Goal: Find specific page/section

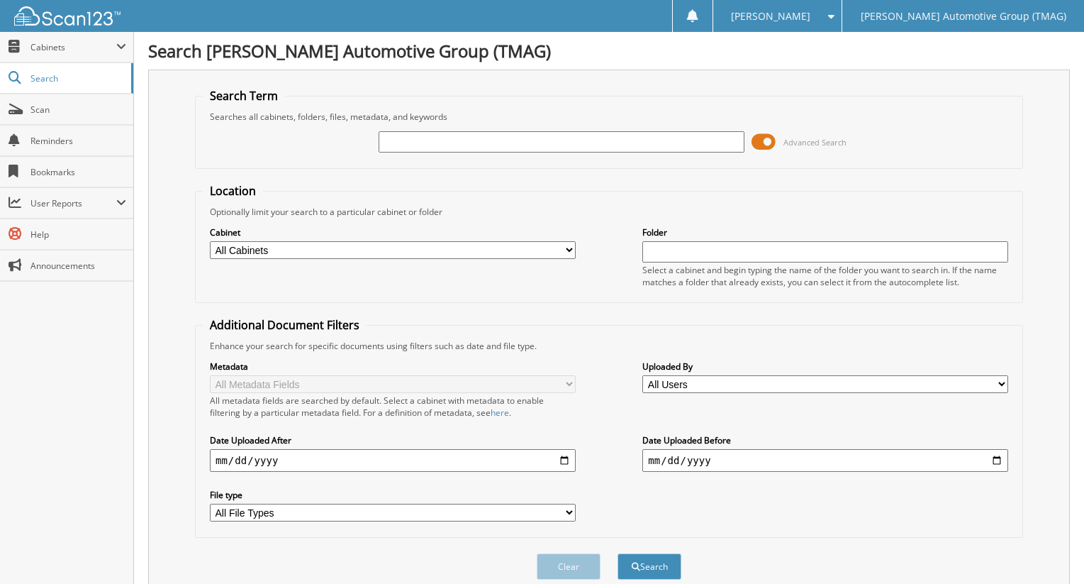
drag, startPoint x: 489, startPoint y: 138, endPoint x: 479, endPoint y: 138, distance: 9.9
click at [489, 138] on input "text" at bounding box center [562, 141] width 366 height 21
type input "503200C"
click at [618, 553] on button "Search" at bounding box center [650, 566] width 64 height 26
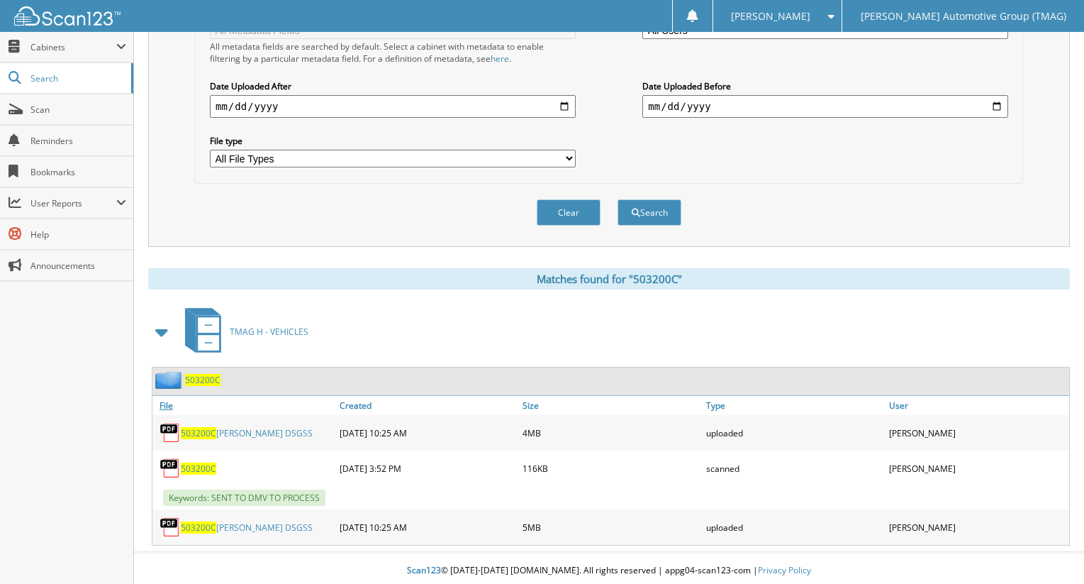
scroll to position [359, 0]
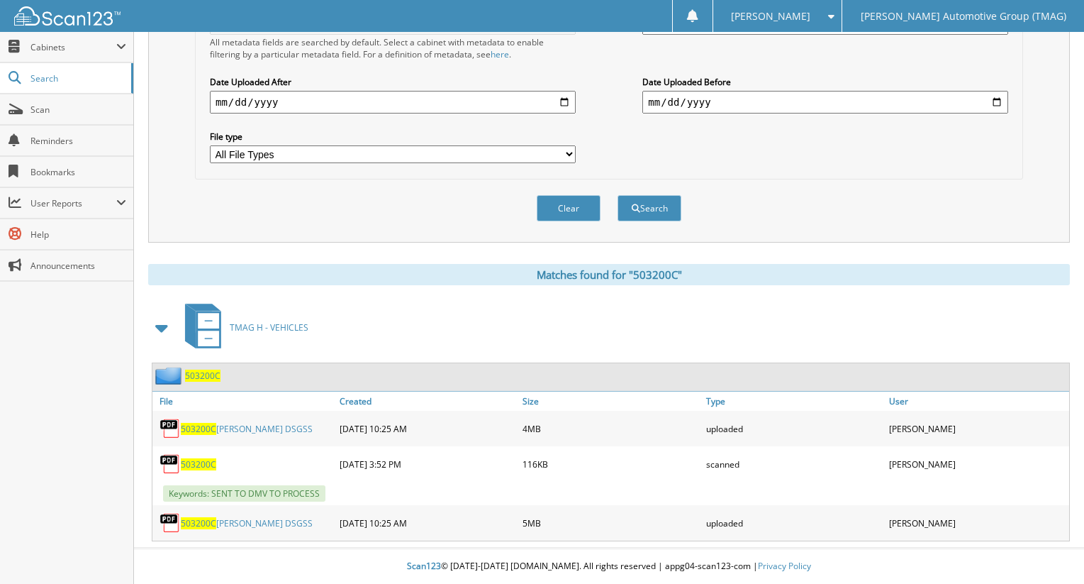
click at [201, 376] on span "503200C" at bounding box center [202, 375] width 35 height 12
